Goal: Task Accomplishment & Management: Manage account settings

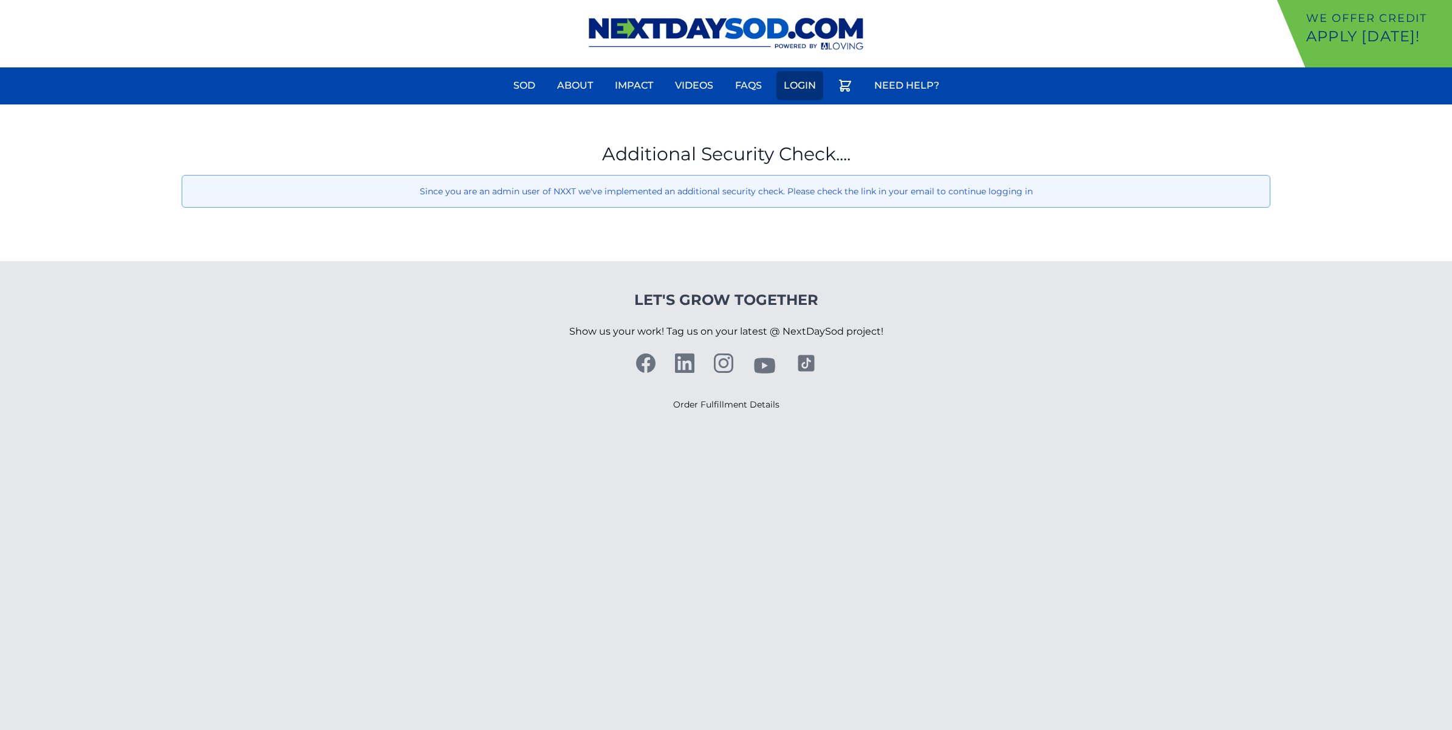
click at [806, 89] on link "Login" at bounding box center [800, 85] width 47 height 29
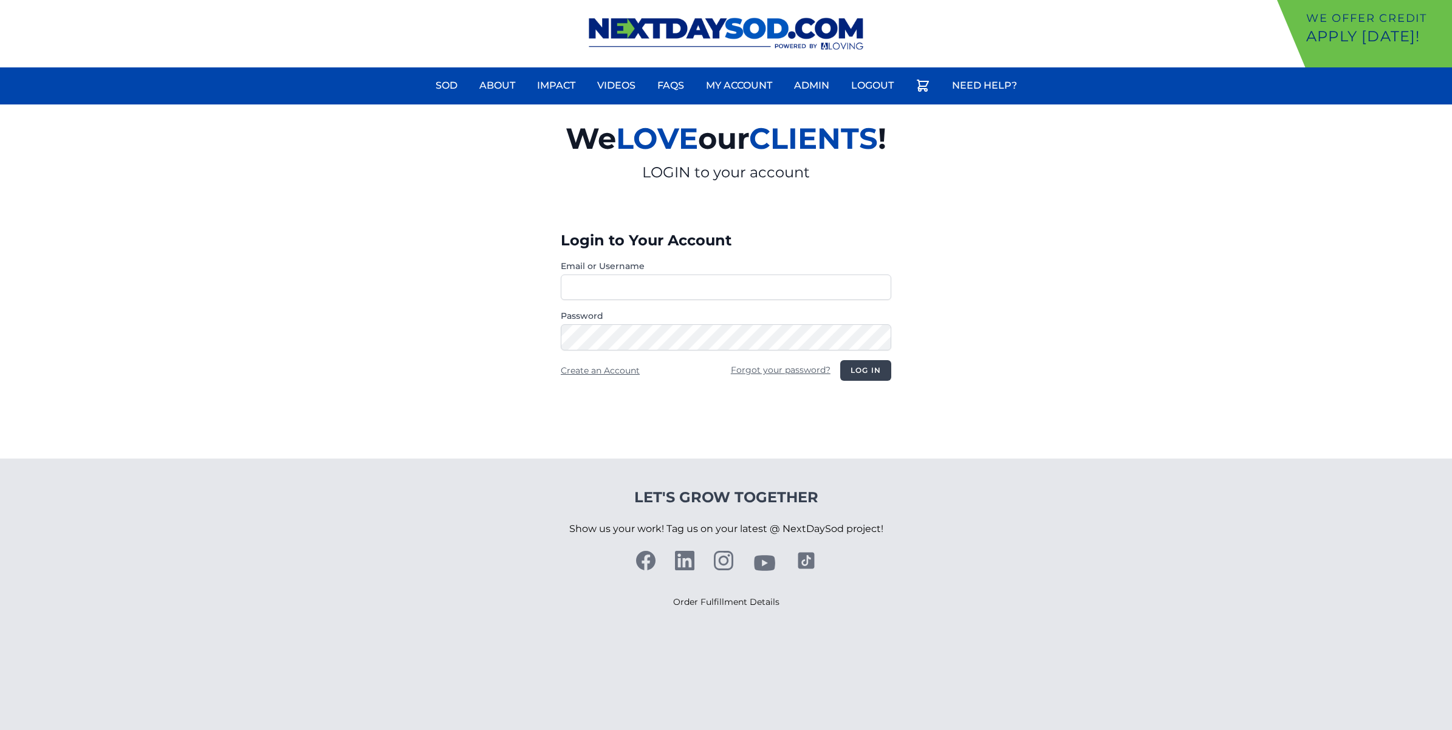
type input "**********"
click at [867, 363] on button "Log in" at bounding box center [865, 370] width 51 height 21
